Goal: Navigation & Orientation: Find specific page/section

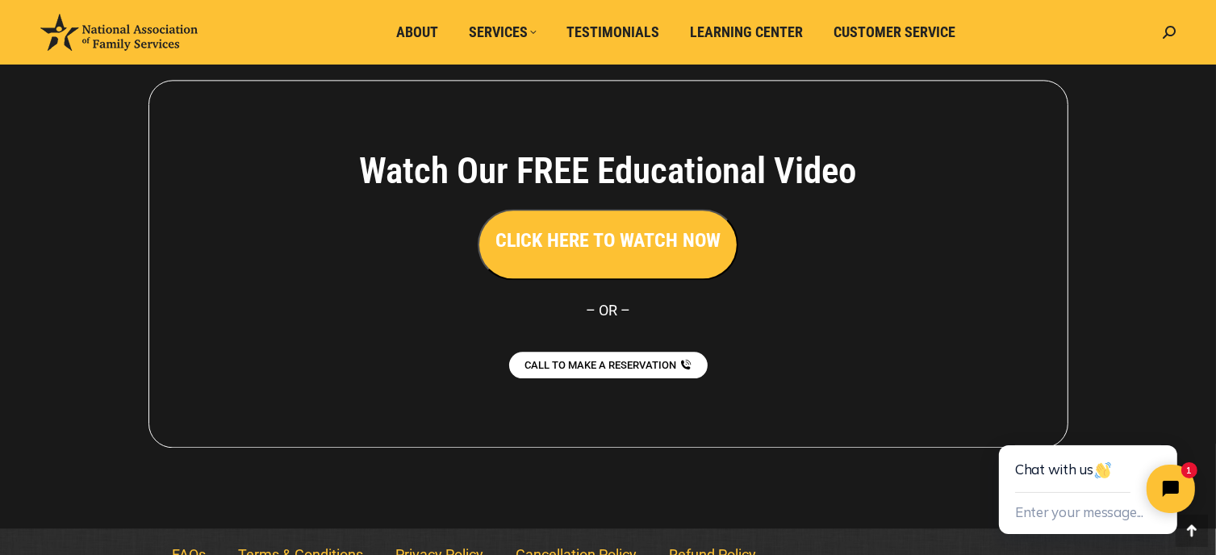
scroll to position [3683, 0]
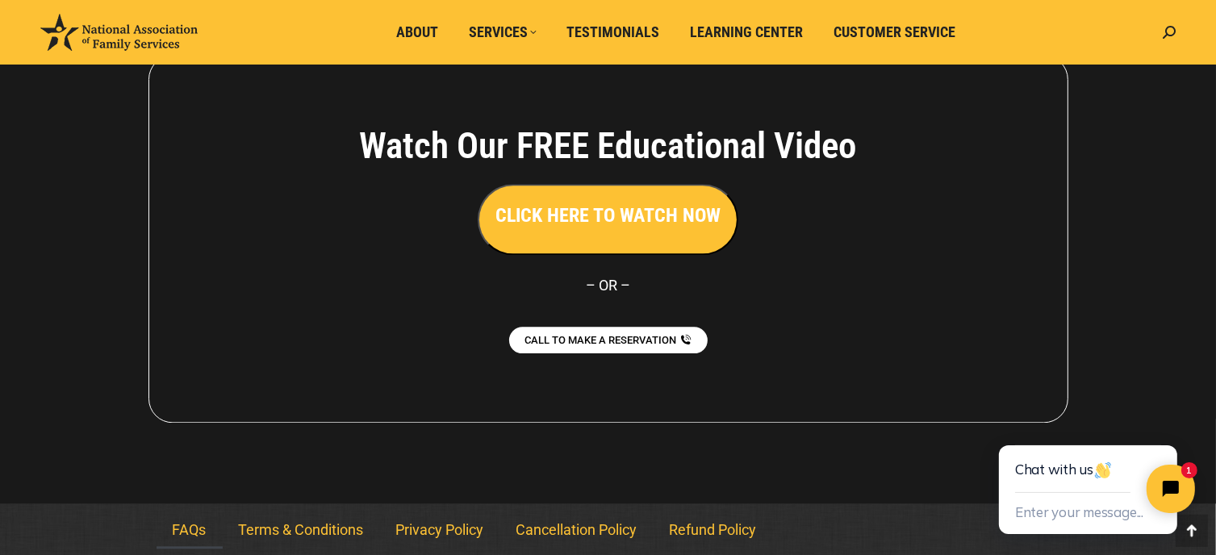
click at [183, 526] on link "FAQs" at bounding box center [190, 530] width 66 height 37
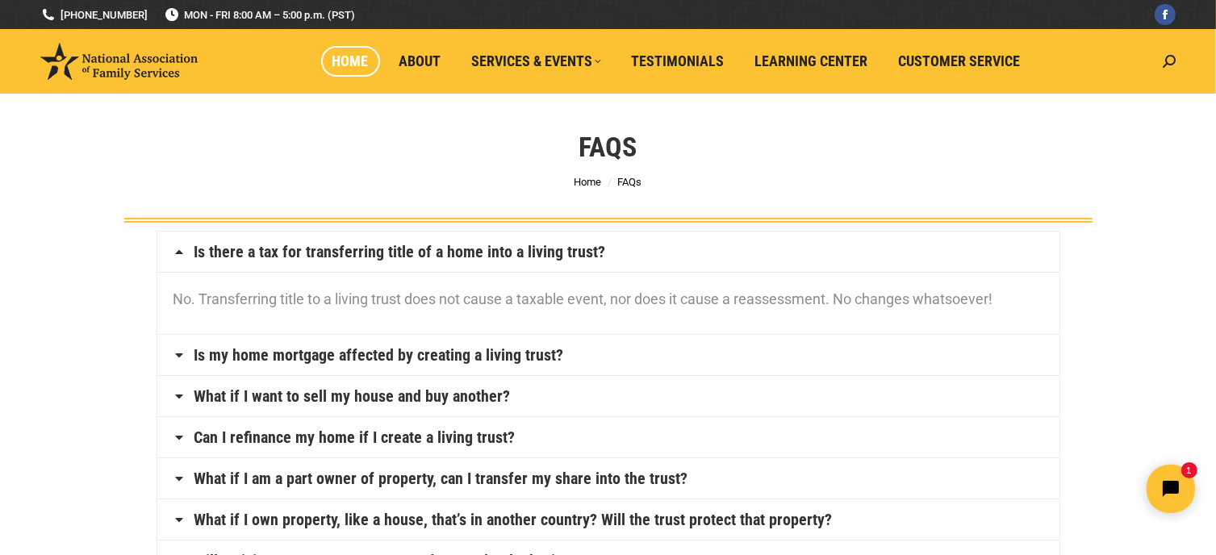
click at [362, 52] on span "Home" at bounding box center [351, 61] width 36 height 18
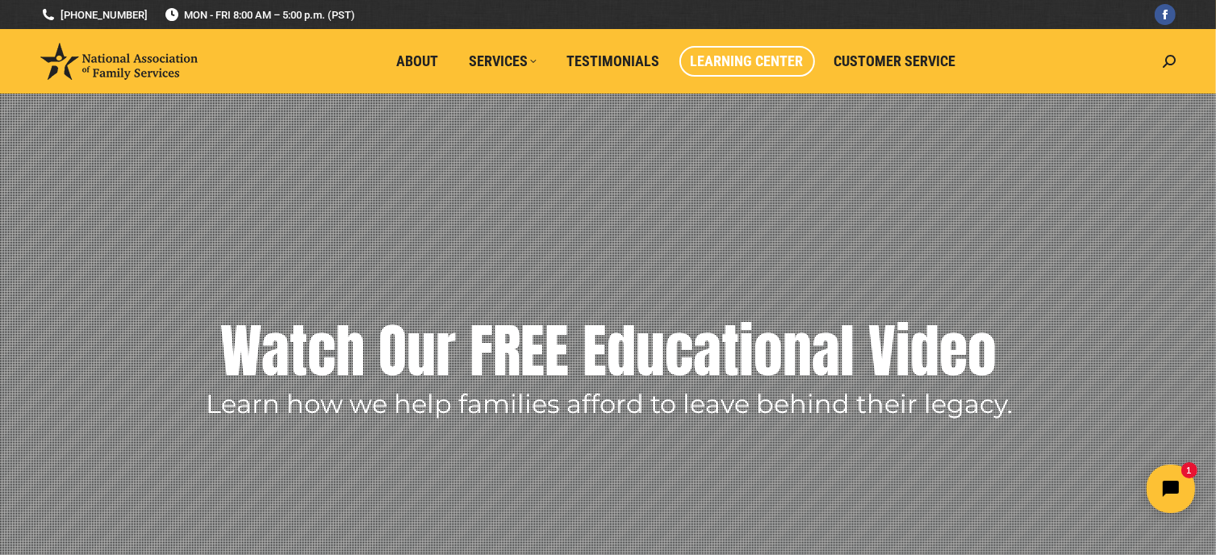
click at [773, 61] on span "Learning Center" at bounding box center [747, 61] width 113 height 18
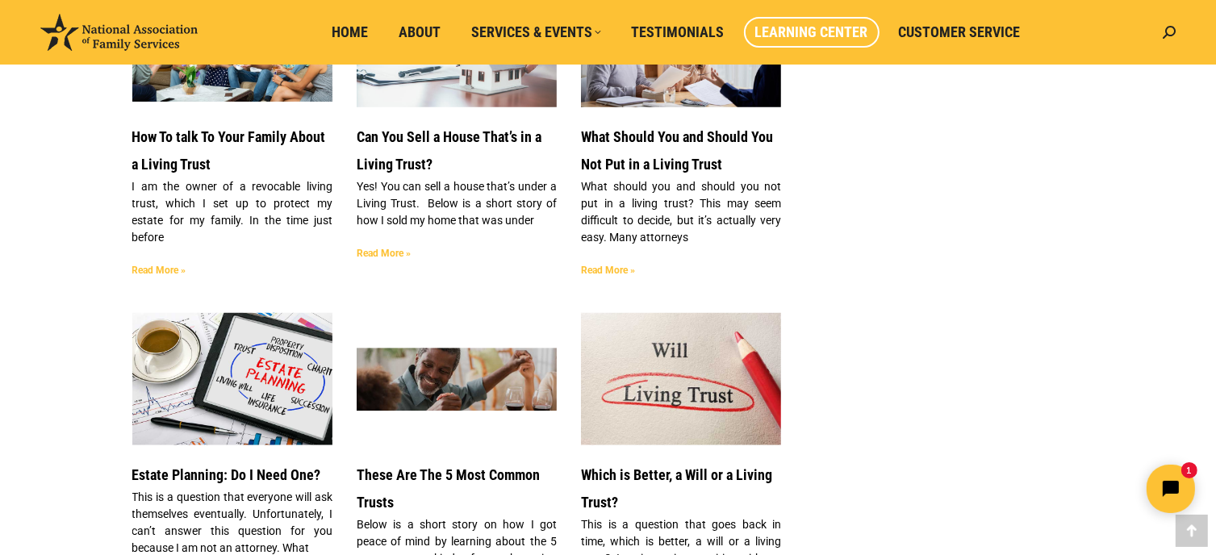
scroll to position [2179, 0]
